Goal: Task Accomplishment & Management: Use online tool/utility

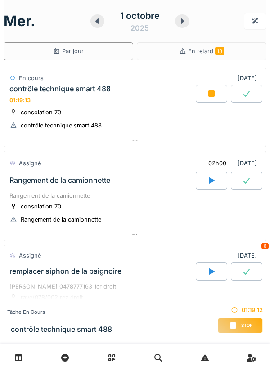
click at [214, 97] on icon at bounding box center [211, 93] width 9 height 7
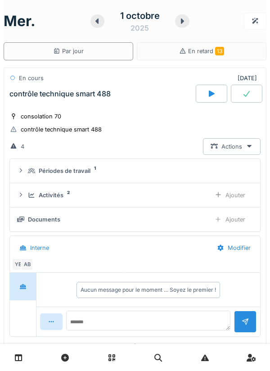
click at [252, 94] on div at bounding box center [247, 94] width 32 height 18
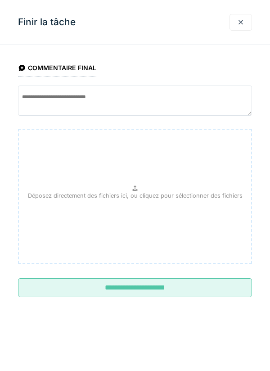
click at [161, 297] on input "**********" at bounding box center [135, 287] width 234 height 19
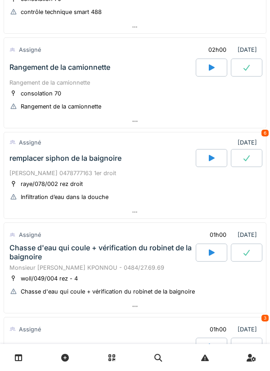
scroll to position [110, 0]
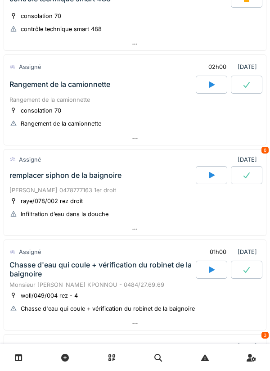
click at [244, 136] on div at bounding box center [135, 138] width 262 height 13
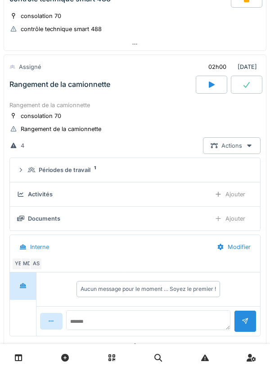
scroll to position [114, 0]
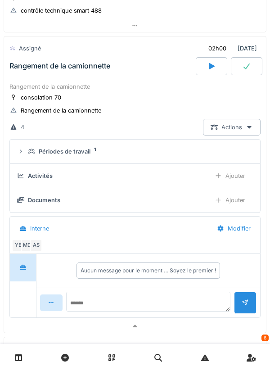
click at [40, 249] on div "AS" at bounding box center [36, 245] width 13 height 13
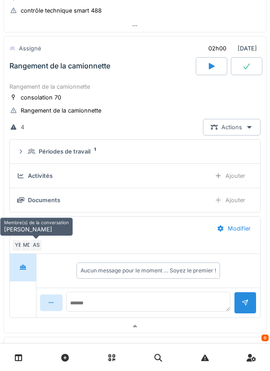
click at [90, 333] on div at bounding box center [135, 326] width 262 height 13
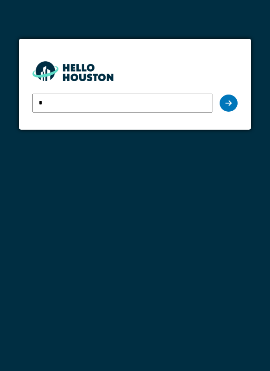
type input "**********"
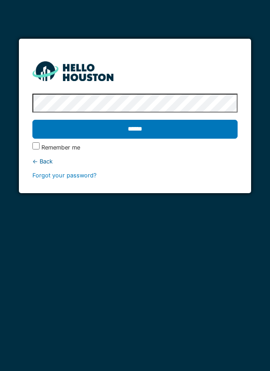
click at [205, 131] on input "******" at bounding box center [135, 129] width 206 height 19
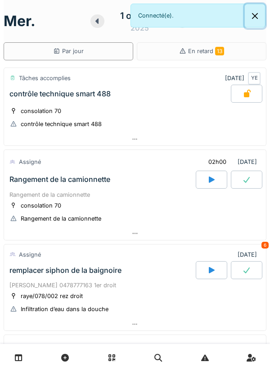
click at [249, 18] on button "Close" at bounding box center [255, 16] width 20 height 24
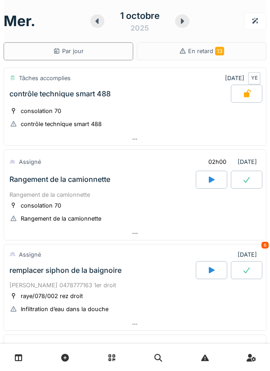
click at [101, 26] on div at bounding box center [98, 21] width 14 height 14
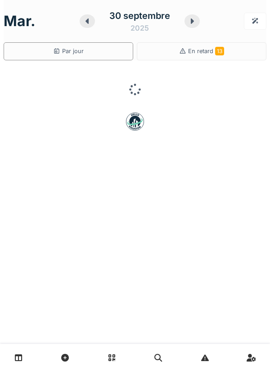
click at [89, 25] on div at bounding box center [87, 21] width 15 height 14
click at [87, 25] on div at bounding box center [87, 21] width 15 height 14
click at [90, 25] on div at bounding box center [87, 21] width 15 height 14
click at [98, 27] on div "27 septembre 2025" at bounding box center [142, 21] width 89 height 28
click at [98, 16] on div at bounding box center [105, 21] width 14 height 14
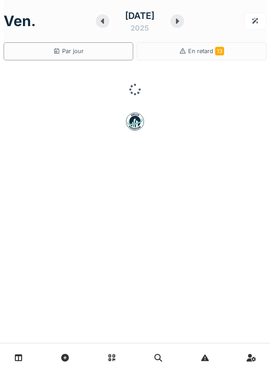
click at [101, 21] on icon at bounding box center [102, 20] width 3 height 5
click at [95, 24] on div at bounding box center [102, 21] width 14 height 14
click at [96, 25] on div at bounding box center [103, 21] width 14 height 14
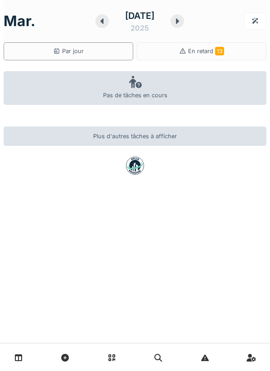
click at [96, 27] on div at bounding box center [103, 21] width 14 height 14
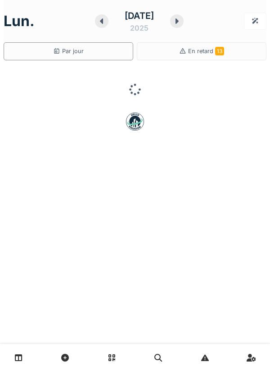
click at [95, 26] on div at bounding box center [102, 21] width 14 height 14
click at [96, 26] on div at bounding box center [103, 21] width 14 height 14
click at [98, 25] on div at bounding box center [105, 21] width 14 height 14
click at [96, 24] on div at bounding box center [103, 21] width 14 height 14
click at [163, 24] on div "18 septembre 2025" at bounding box center [139, 21] width 47 height 24
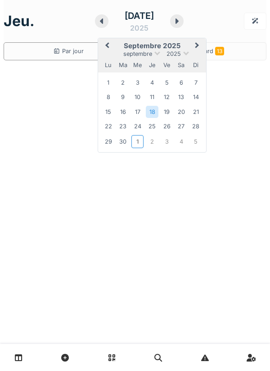
click at [184, 23] on div at bounding box center [177, 21] width 14 height 14
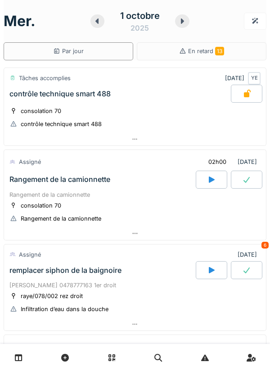
click at [210, 183] on div at bounding box center [212, 180] width 32 height 18
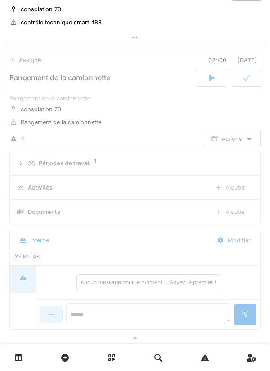
scroll to position [114, 0]
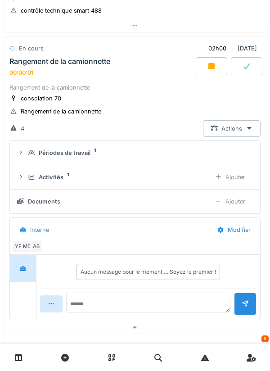
click at [196, 330] on div at bounding box center [135, 327] width 262 height 13
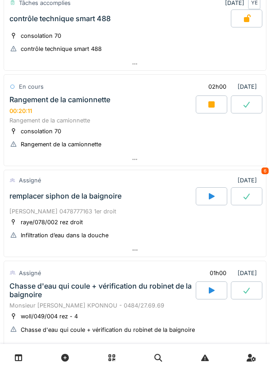
scroll to position [0, 0]
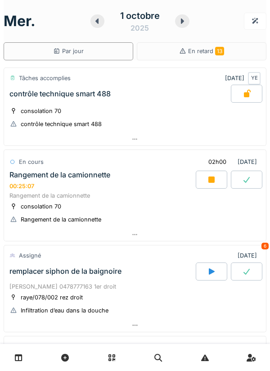
click at [210, 233] on div at bounding box center [135, 234] width 262 height 13
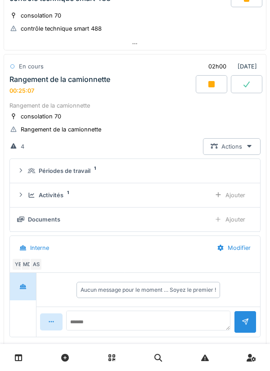
scroll to position [114, 0]
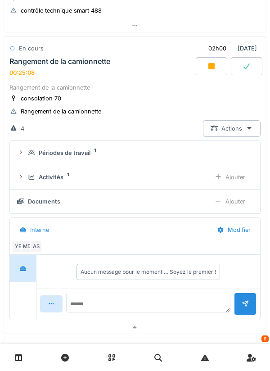
click at [184, 170] on div "Activités 1 Ajouter" at bounding box center [135, 177] width 236 height 17
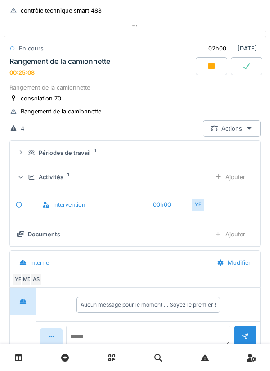
click at [241, 183] on div "Ajouter" at bounding box center [230, 177] width 46 height 17
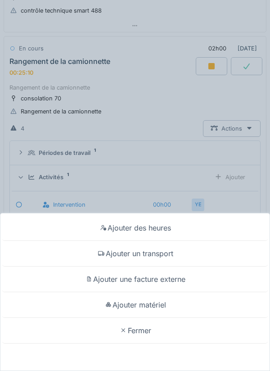
click at [206, 256] on div "Ajouter un transport" at bounding box center [135, 254] width 266 height 26
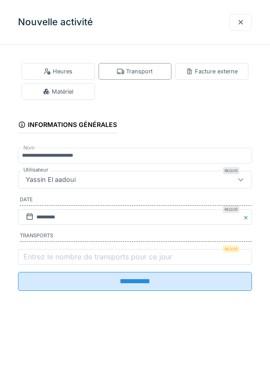
click at [169, 260] on label "Entrez le nombre de transports pour ce jour" at bounding box center [98, 256] width 153 height 11
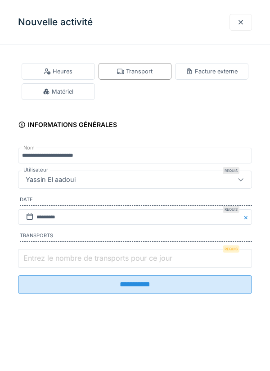
click at [169, 260] on input "Entrez le nombre de transports pour ce jour" at bounding box center [135, 258] width 234 height 19
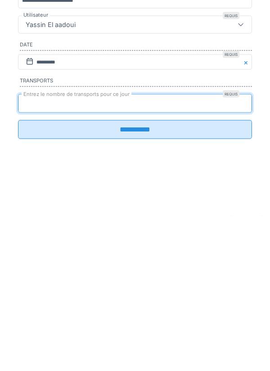
type input "*"
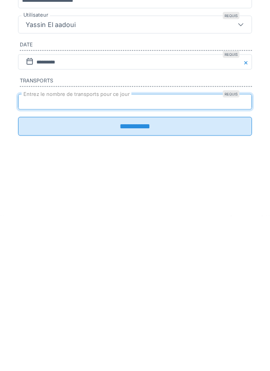
click at [164, 289] on input "**********" at bounding box center [135, 281] width 234 height 19
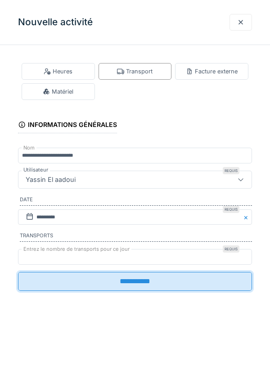
click at [168, 283] on div "**********" at bounding box center [135, 185] width 270 height 371
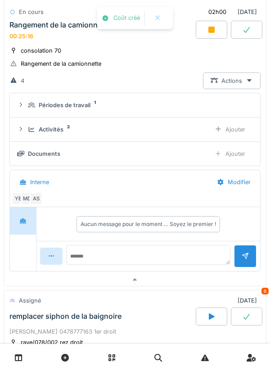
scroll to position [191, 0]
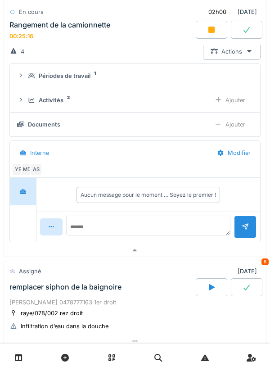
click at [196, 251] on div at bounding box center [135, 250] width 262 height 13
